Goal: Browse casually

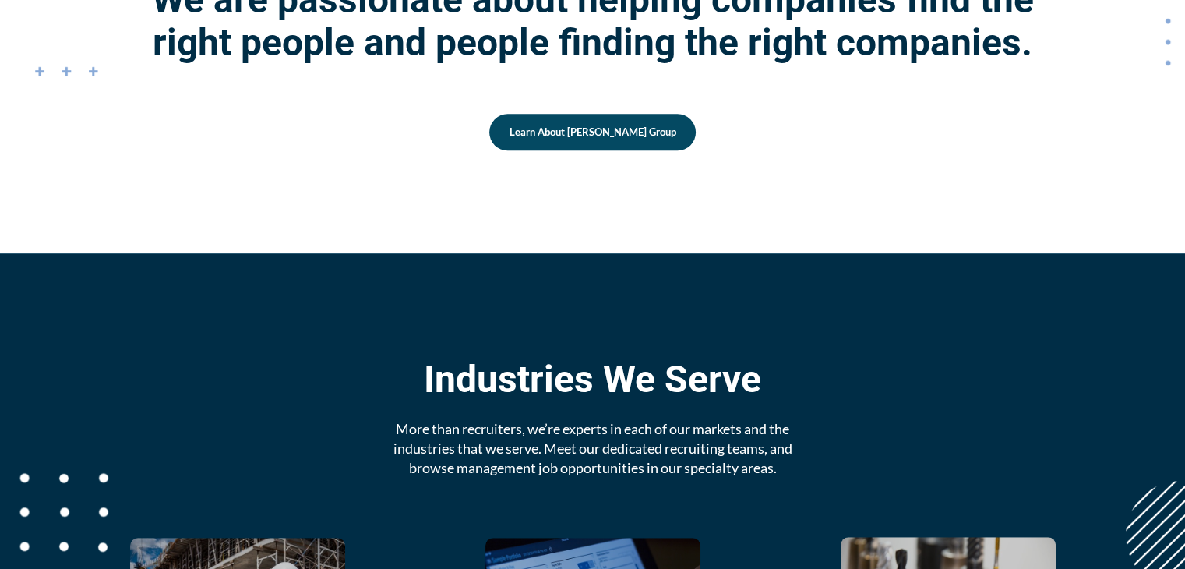
scroll to position [1714, 0]
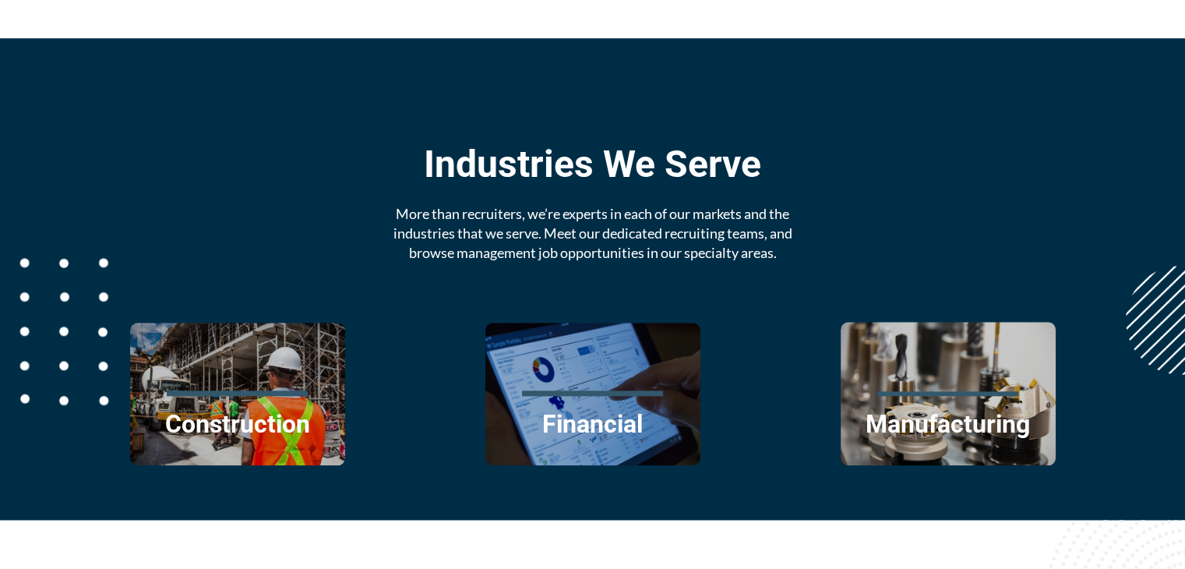
click at [552, 219] on div "More than recruiters, we’re experts in each of our markets and the industries t…" at bounding box center [593, 233] width 443 height 59
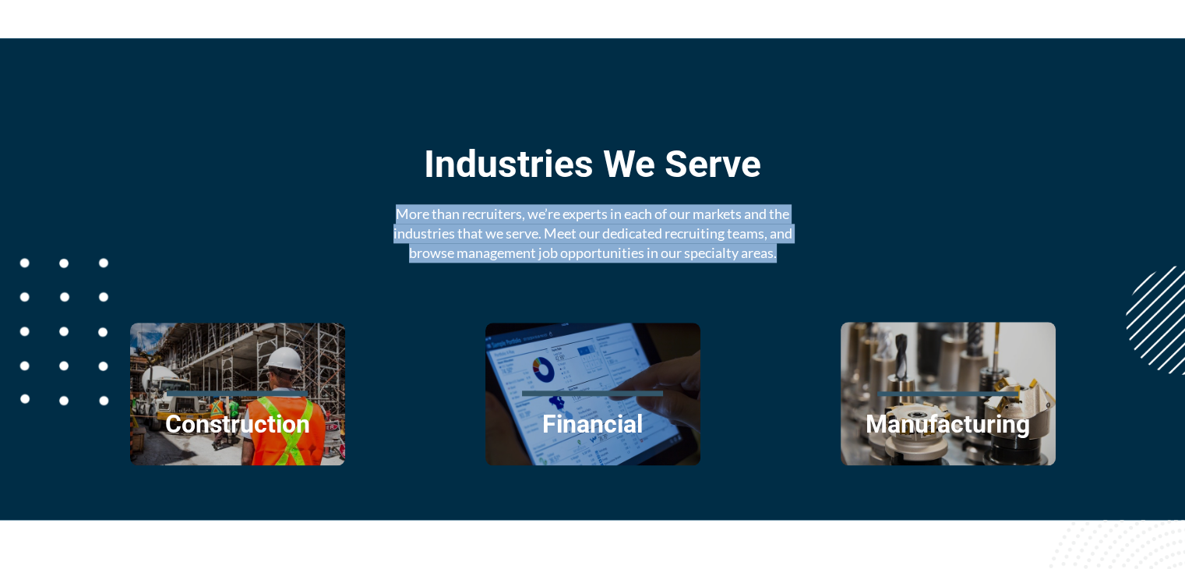
click at [552, 219] on div "More than recruiters, we’re experts in each of our markets and the industries t…" at bounding box center [593, 233] width 443 height 59
click at [726, 221] on div "More than recruiters, we’re experts in each of our markets and the industries t…" at bounding box center [593, 233] width 443 height 59
click at [542, 242] on div "More than recruiters, we’re experts in each of our markets and the industries t…" at bounding box center [593, 233] width 443 height 59
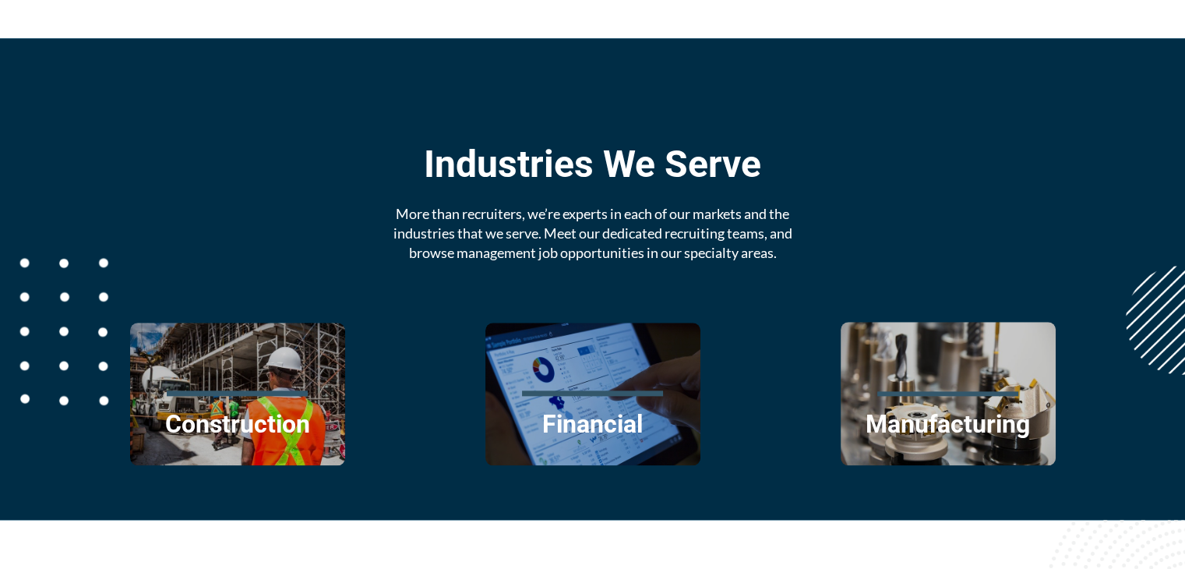
click at [615, 244] on div "More than recruiters, we’re experts in each of our markets and the industries t…" at bounding box center [593, 233] width 443 height 59
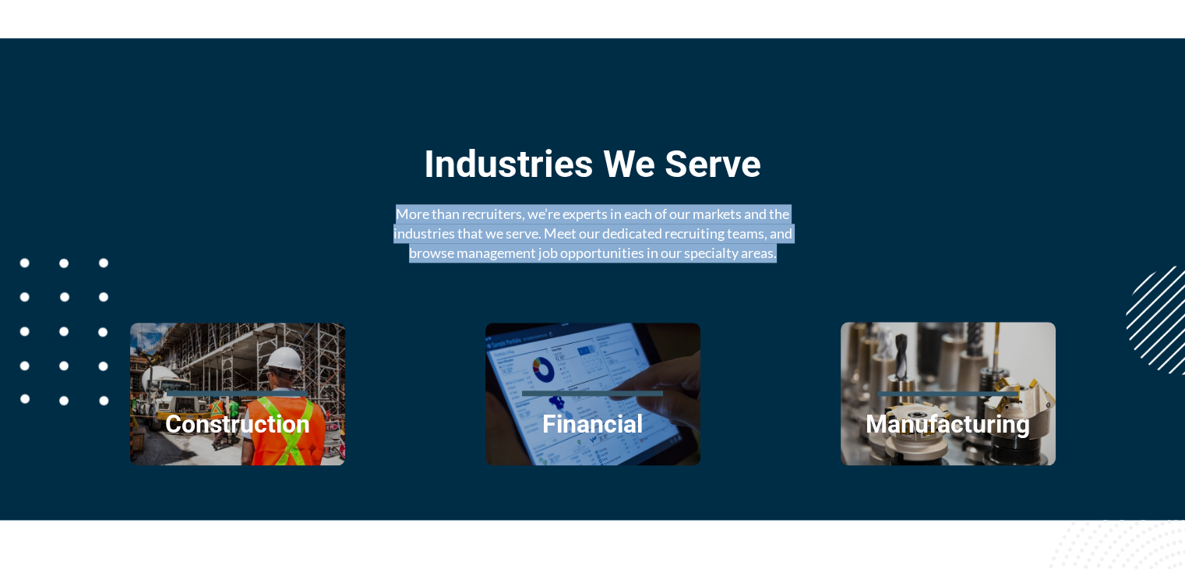
click at [615, 244] on div "More than recruiters, we’re experts in each of our markets and the industries t…" at bounding box center [593, 233] width 443 height 59
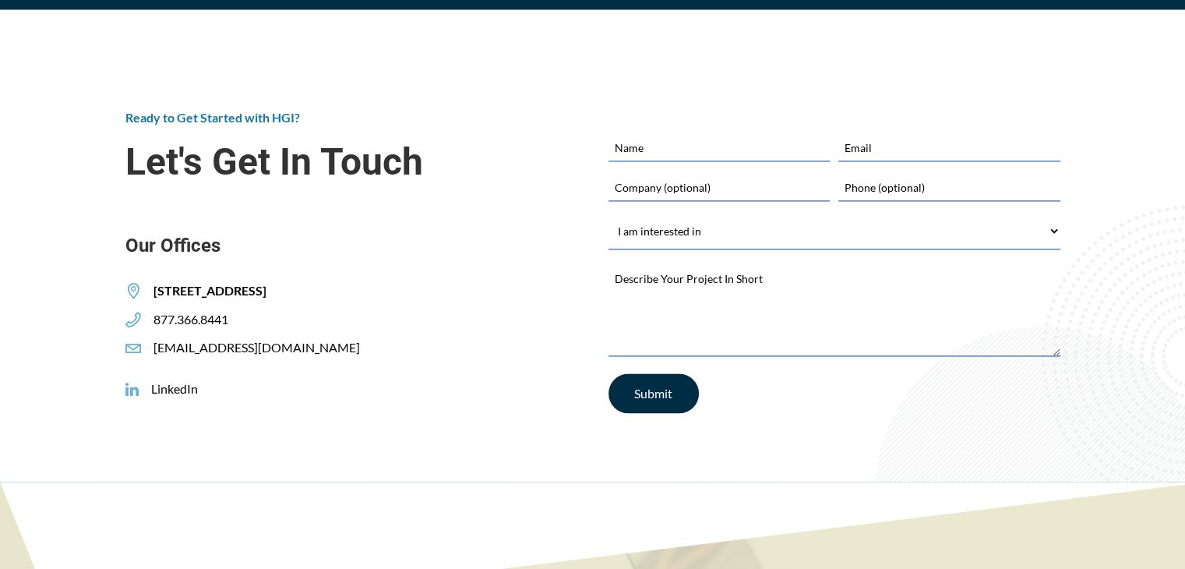
scroll to position [2104, 0]
